Goal: Task Accomplishment & Management: Use online tool/utility

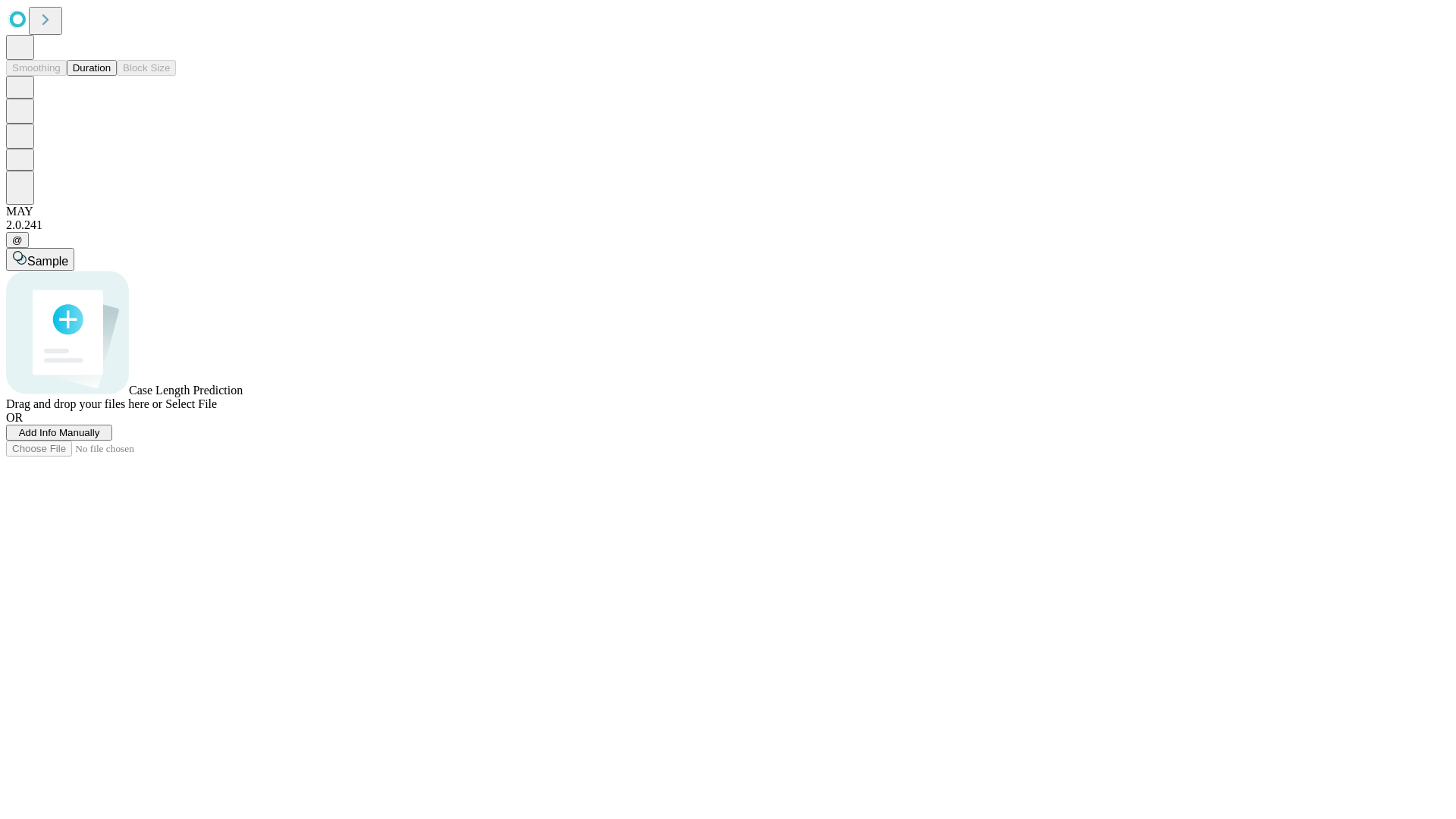
click at [110, 76] on button "Duration" at bounding box center [91, 68] width 50 height 16
click at [217, 410] on span "Select File" at bounding box center [191, 404] width 52 height 13
